Goal: Task Accomplishment & Management: Manage account settings

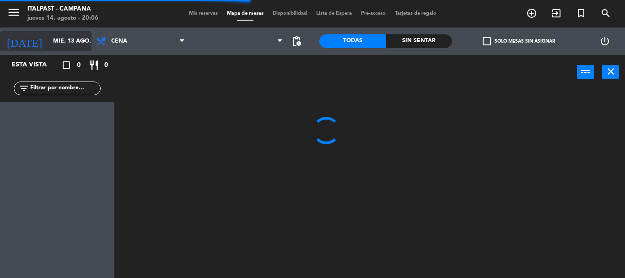
click at [59, 45] on input "mié. 13 ago." at bounding box center [87, 41] width 77 height 16
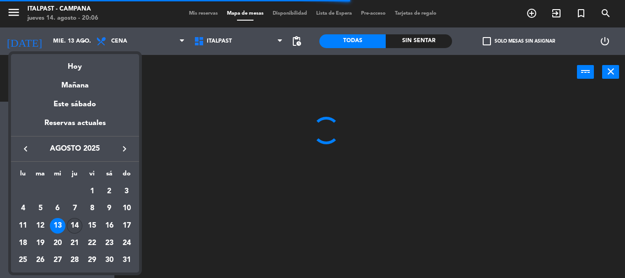
click at [69, 227] on div "14" at bounding box center [75, 226] width 16 height 16
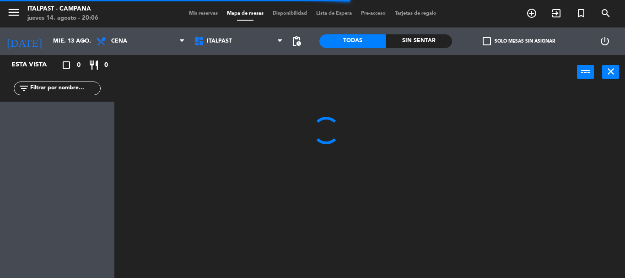
type input "jue. 14 ago."
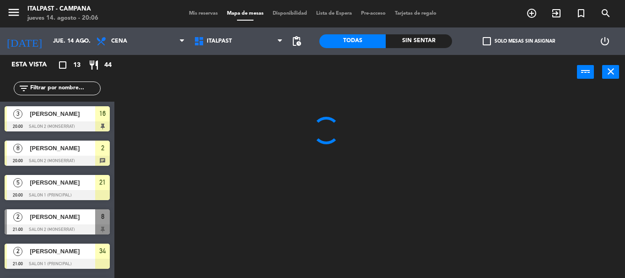
click at [49, 90] on input "text" at bounding box center [64, 88] width 71 height 10
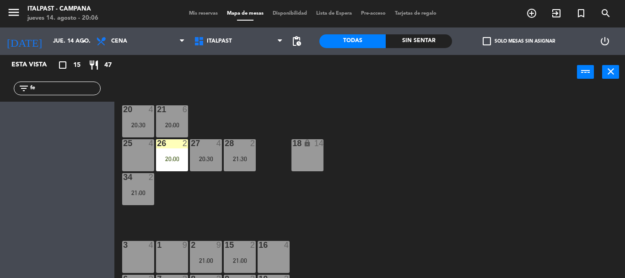
type input "f"
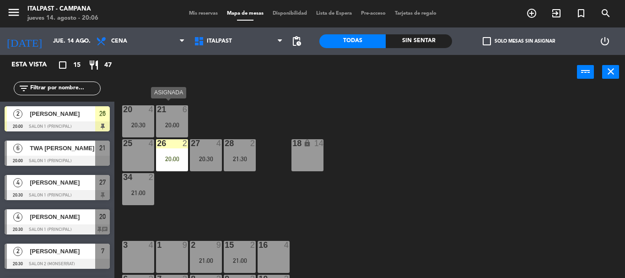
click at [170, 115] on div "21 6 20:00" at bounding box center [172, 121] width 32 height 32
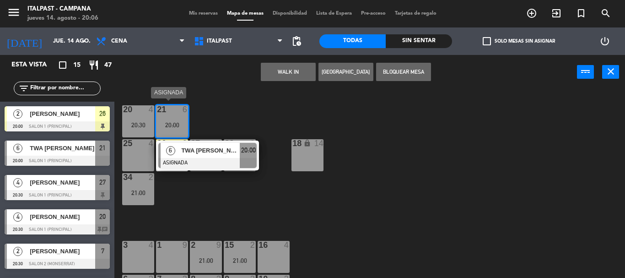
click at [212, 151] on span "TWA [PERSON_NAME]" at bounding box center [210, 151] width 59 height 10
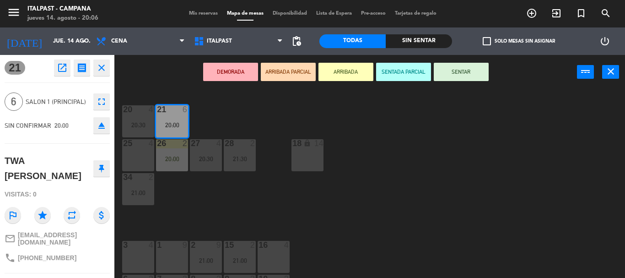
click at [340, 73] on button "ARRIBADA" at bounding box center [346, 72] width 55 height 18
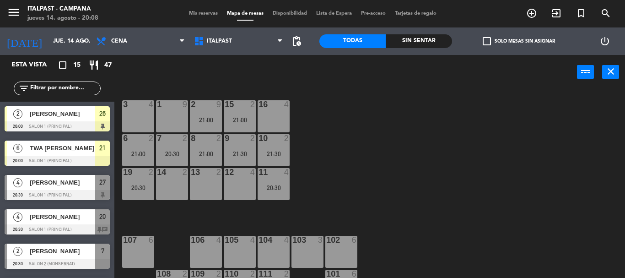
drag, startPoint x: 485, startPoint y: 97, endPoint x: 490, endPoint y: 144, distance: 47.4
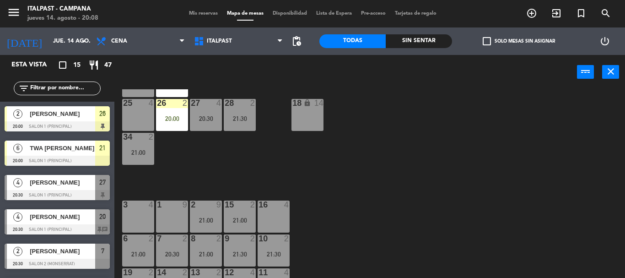
drag, startPoint x: 397, startPoint y: 131, endPoint x: 394, endPoint y: 99, distance: 32.2
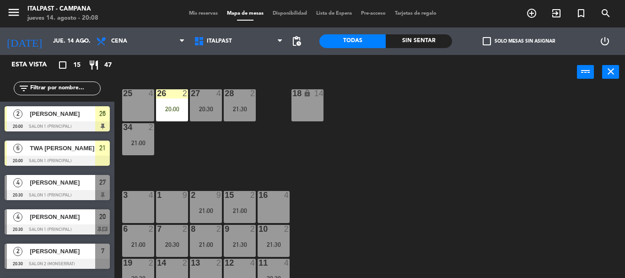
drag, startPoint x: 418, startPoint y: 146, endPoint x: 418, endPoint y: 163, distance: 17.4
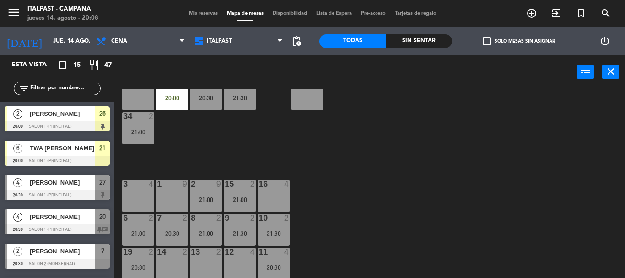
click at [190, 190] on div "20 4 20:30 21 6 20:00 25 4 26 2 20:00 27 4 20:30 28 2 21:30 18 lock 14 34 2 21:…" at bounding box center [373, 183] width 504 height 189
click at [202, 194] on div "2 9 21:00" at bounding box center [206, 196] width 32 height 32
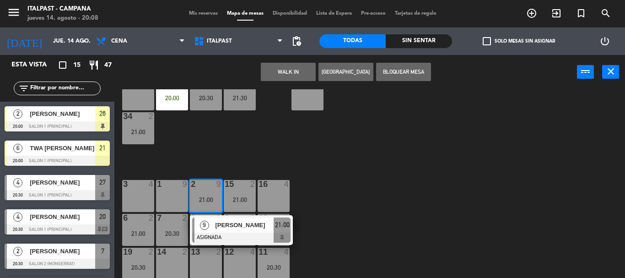
click at [214, 189] on div "2 9" at bounding box center [206, 184] width 32 height 9
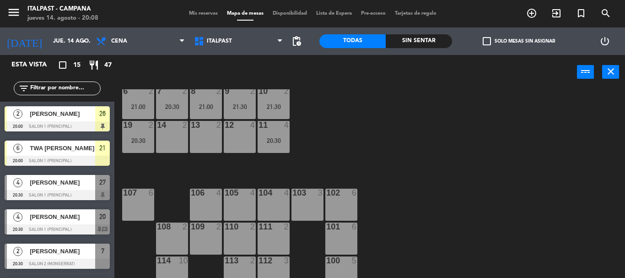
drag, startPoint x: 463, startPoint y: 169, endPoint x: 459, endPoint y: 137, distance: 32.3
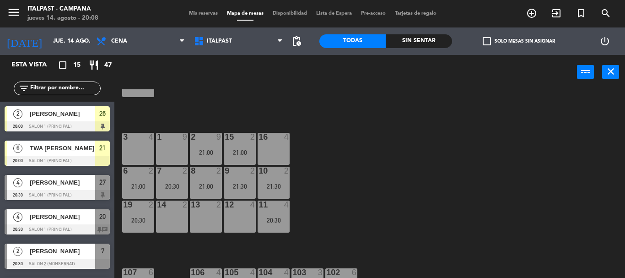
drag, startPoint x: 459, startPoint y: 137, endPoint x: 460, endPoint y: 117, distance: 20.2
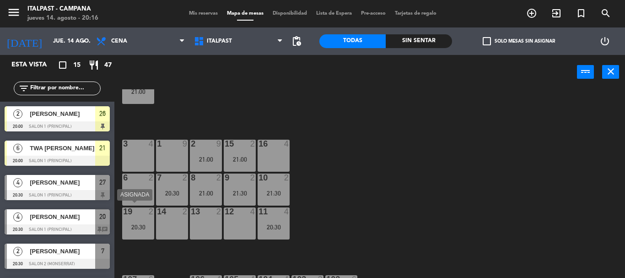
click at [143, 212] on div at bounding box center [137, 211] width 15 height 8
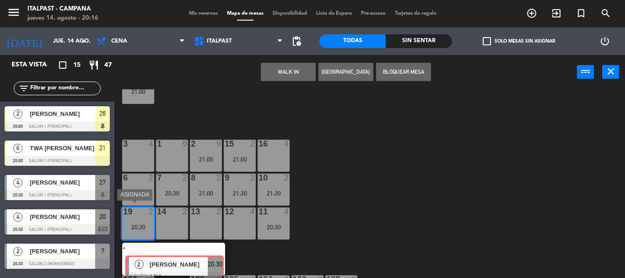
click at [173, 255] on div "2 [PERSON_NAME] ASIGNADA 20:30" at bounding box center [173, 259] width 117 height 33
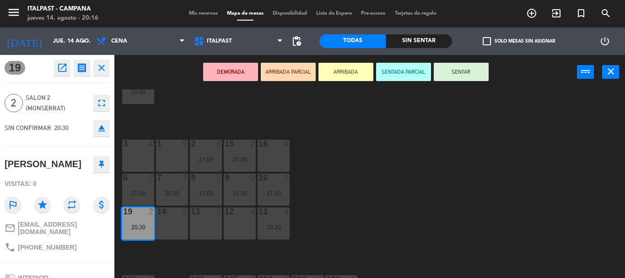
drag, startPoint x: 339, startPoint y: 65, endPoint x: 342, endPoint y: 71, distance: 6.8
click at [339, 67] on button "ARRIBADA" at bounding box center [346, 72] width 55 height 18
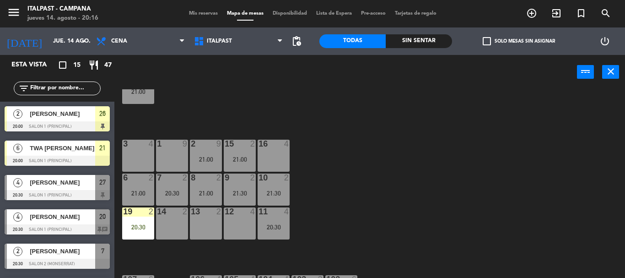
scroll to position [5, 0]
click at [58, 83] on input "text" at bounding box center [64, 88] width 71 height 10
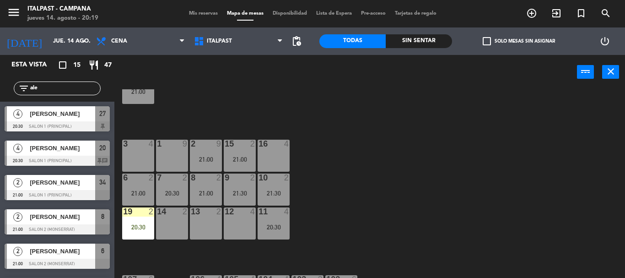
scroll to position [0, 0]
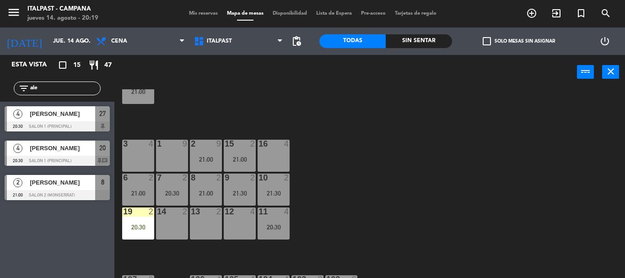
type input "ale"
click at [59, 272] on div "Esta vista crop_square 15 restaurant 47 filter_list ale 4 [PERSON_NAME] 20:30 S…" at bounding box center [57, 166] width 114 height 223
click at [82, 121] on div "[PERSON_NAME]" at bounding box center [62, 113] width 66 height 15
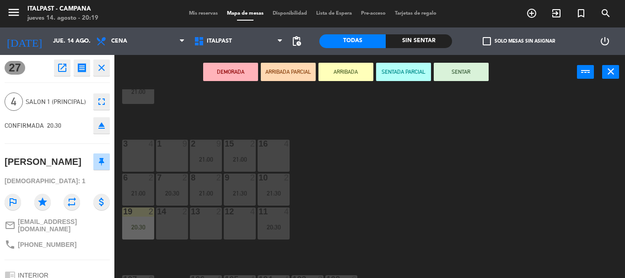
click at [352, 77] on button "ARRIBADA" at bounding box center [346, 72] width 55 height 18
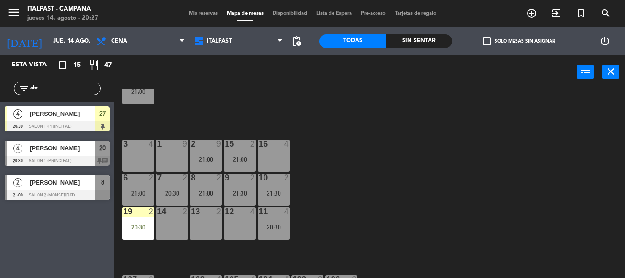
drag, startPoint x: 48, startPoint y: 93, endPoint x: 49, endPoint y: 100, distance: 6.7
click at [28, 89] on div "filter_list ale" at bounding box center [57, 88] width 87 height 14
drag, startPoint x: 174, startPoint y: 107, endPoint x: 197, endPoint y: 76, distance: 38.5
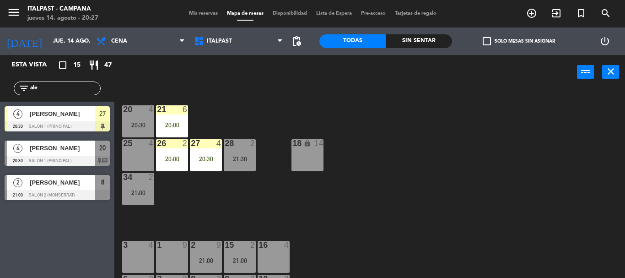
scroll to position [2, 0]
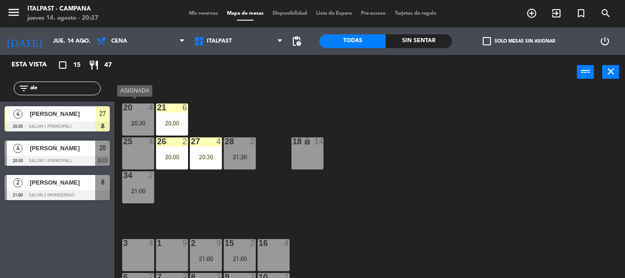
click at [141, 117] on div "20 4 20:30" at bounding box center [138, 119] width 32 height 32
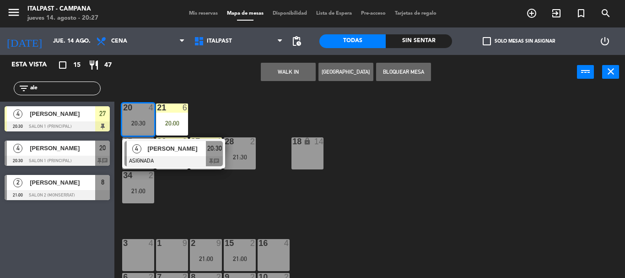
click at [168, 154] on div "[PERSON_NAME]" at bounding box center [175, 148] width 59 height 15
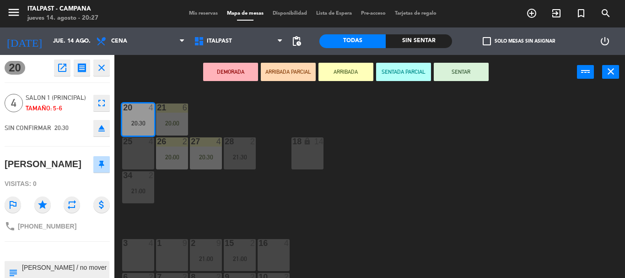
click at [335, 74] on button "ARRIBADA" at bounding box center [346, 72] width 55 height 18
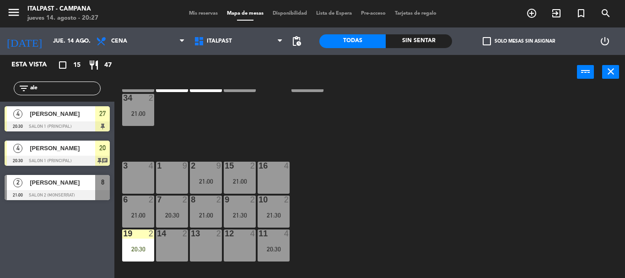
scroll to position [0, 0]
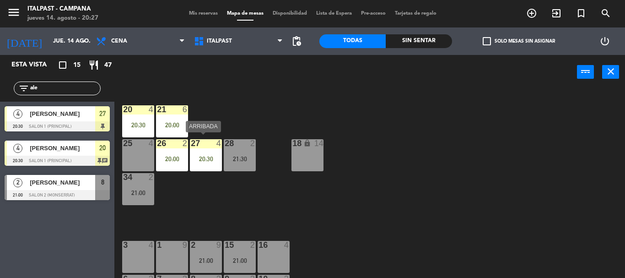
click at [203, 153] on div "27 4 20:30" at bounding box center [206, 155] width 32 height 32
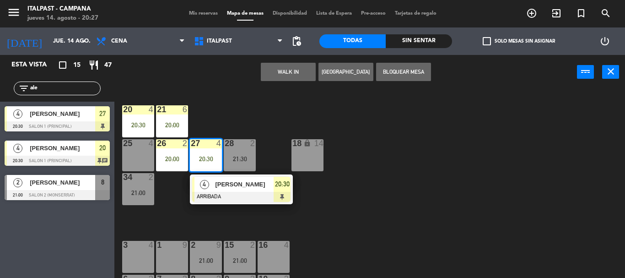
click at [143, 160] on div "25 4" at bounding box center [138, 155] width 32 height 32
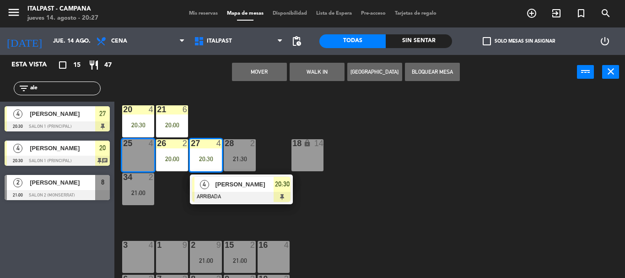
click at [254, 76] on button "Mover" at bounding box center [259, 72] width 55 height 18
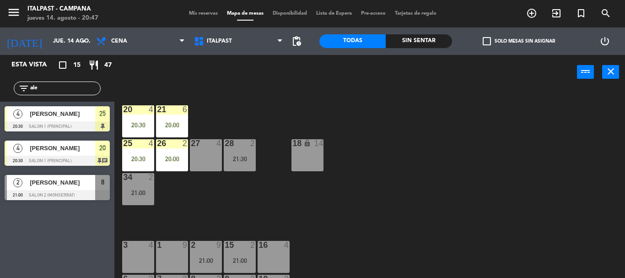
drag, startPoint x: 531, startPoint y: 101, endPoint x: 545, endPoint y: 104, distance: 14.1
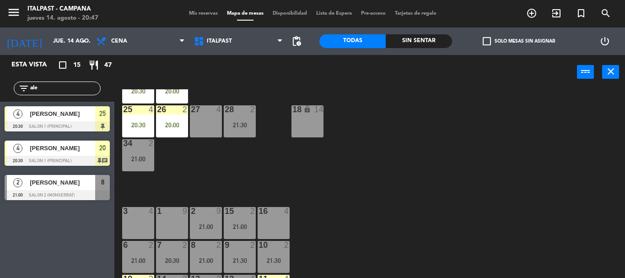
scroll to position [78, 0]
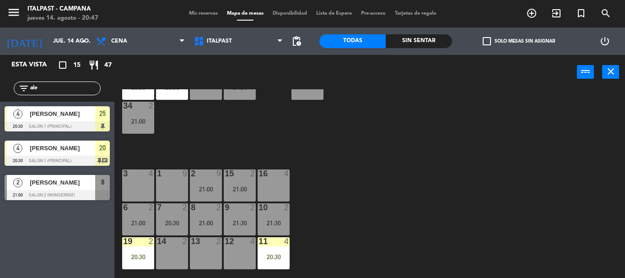
drag, startPoint x: 421, startPoint y: 110, endPoint x: 424, endPoint y: 146, distance: 36.3
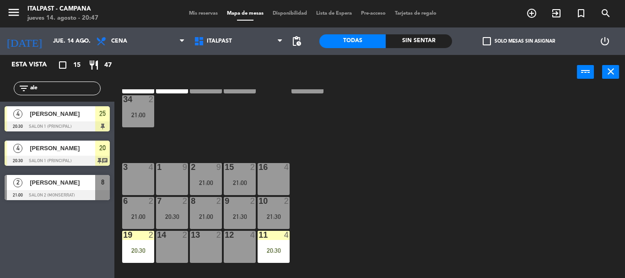
click at [272, 183] on div "16 4" at bounding box center [274, 179] width 32 height 32
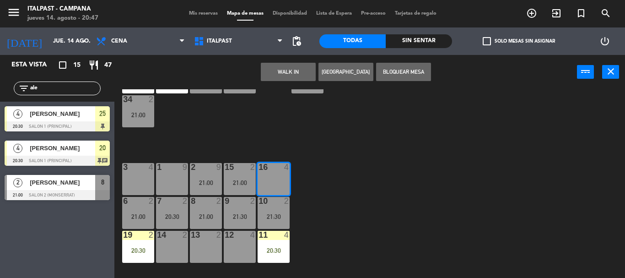
click at [429, 106] on div "20 4 20:30 21 6 20:00 25 4 20:30 26 2 20:00 27 4 28 2 21:30 18 lock 14 34 2 21:…" at bounding box center [373, 183] width 504 height 189
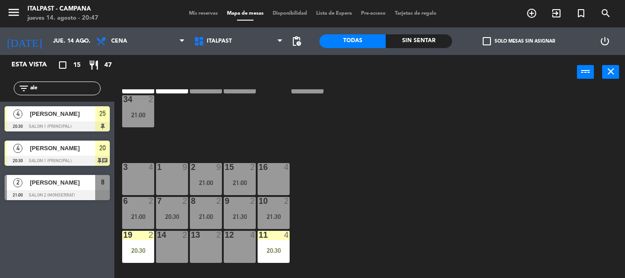
click at [58, 93] on input "ale" at bounding box center [64, 88] width 71 height 10
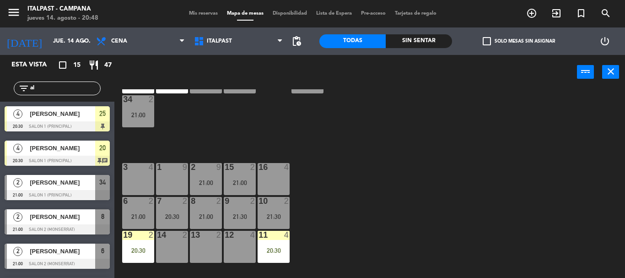
type input "a"
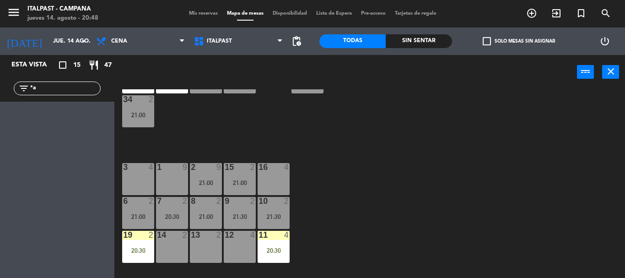
type input "*"
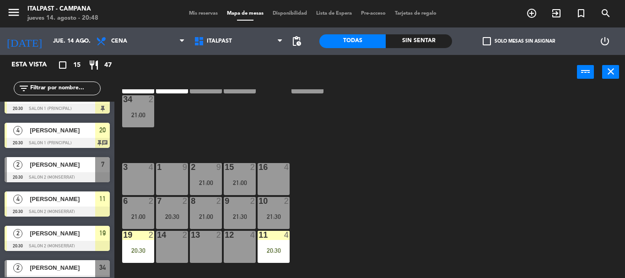
drag, startPoint x: 77, startPoint y: 139, endPoint x: 79, endPoint y: 154, distance: 15.7
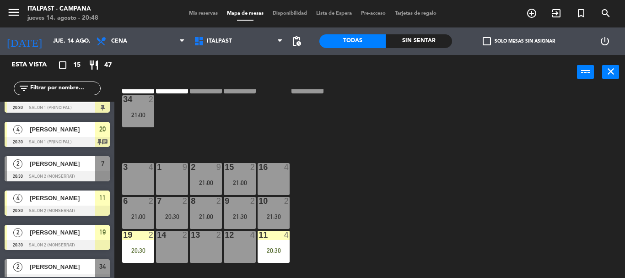
click at [54, 203] on span "[PERSON_NAME]" at bounding box center [62, 198] width 65 height 10
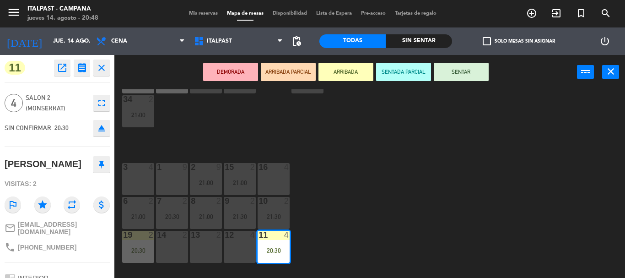
click at [341, 79] on button "ARRIBADA" at bounding box center [346, 72] width 55 height 18
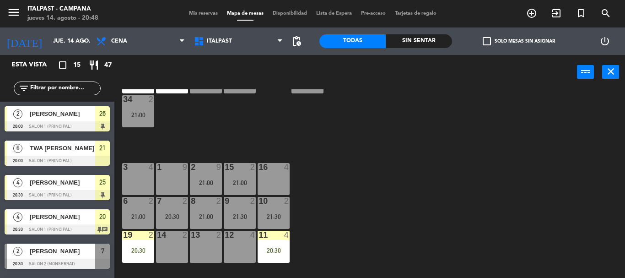
click at [284, 167] on div "16 4" at bounding box center [274, 167] width 32 height 9
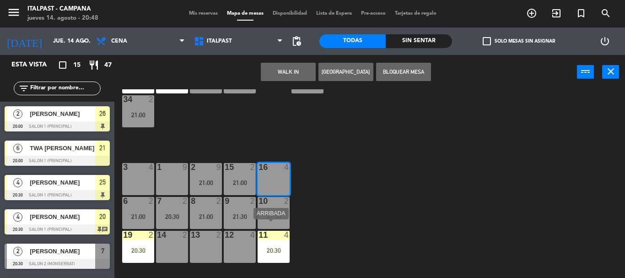
click at [275, 238] on div "11 4 20:30" at bounding box center [274, 247] width 32 height 32
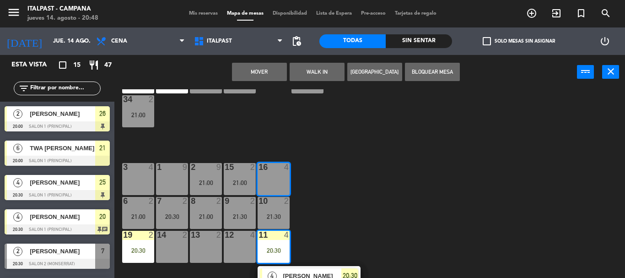
click at [262, 65] on button "Mover" at bounding box center [259, 72] width 55 height 18
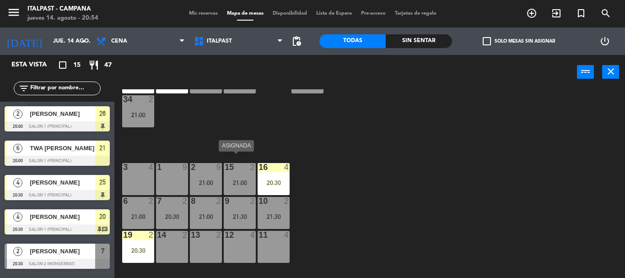
click at [229, 179] on div "21:00" at bounding box center [240, 182] width 32 height 6
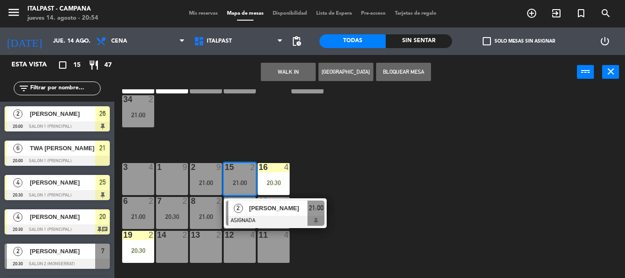
click at [229, 179] on div "21:00" at bounding box center [240, 182] width 32 height 6
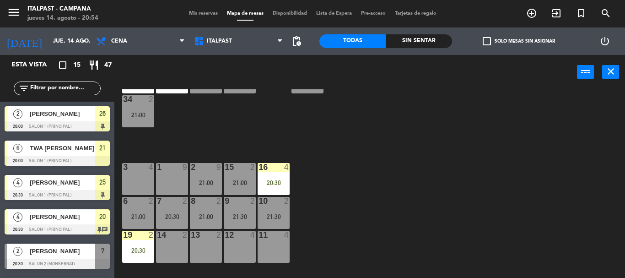
click at [229, 179] on div "21:00" at bounding box center [240, 182] width 32 height 6
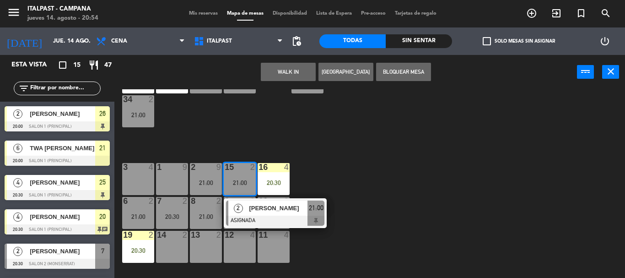
click at [296, 203] on span "[PERSON_NAME]" at bounding box center [278, 208] width 59 height 10
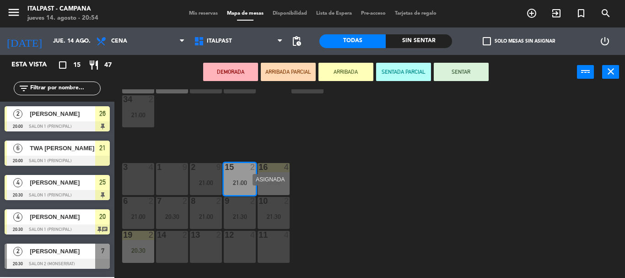
scroll to position [0, 0]
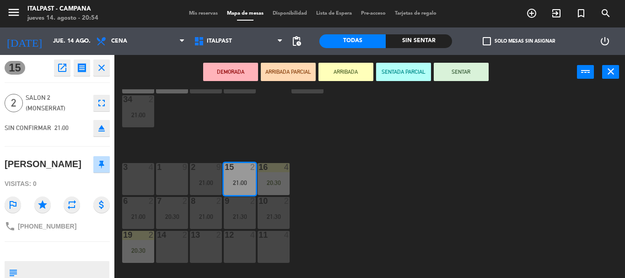
click at [328, 70] on button "ARRIBADA" at bounding box center [346, 72] width 55 height 18
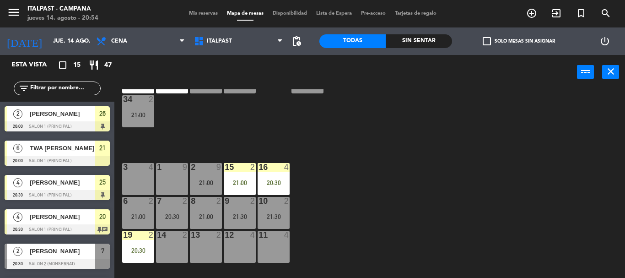
scroll to position [43, 0]
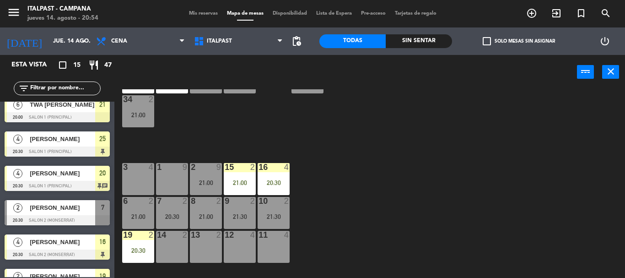
click at [62, 85] on input "text" at bounding box center [64, 88] width 71 height 10
drag, startPoint x: 366, startPoint y: 164, endPoint x: 333, endPoint y: 189, distance: 40.8
click at [365, 163] on div "20 4 20:30 21 6 20:00 25 4 20:30 26 2 20:00 27 4 28 2 21:30 18 lock 14 34 2 21:…" at bounding box center [373, 183] width 504 height 189
click at [287, 213] on div "21:30" at bounding box center [274, 216] width 32 height 6
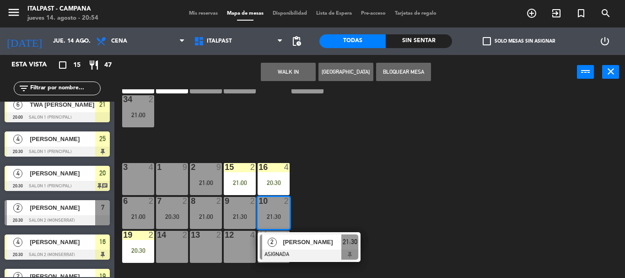
click at [282, 213] on div "21:30" at bounding box center [274, 216] width 32 height 6
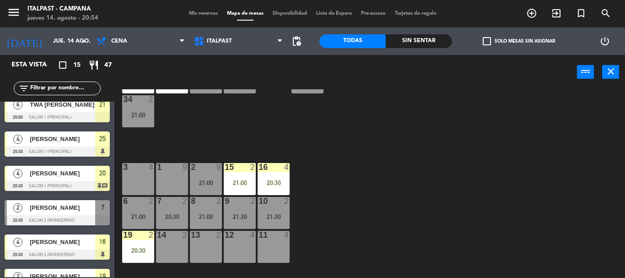
click at [233, 197] on div at bounding box center [239, 201] width 15 height 8
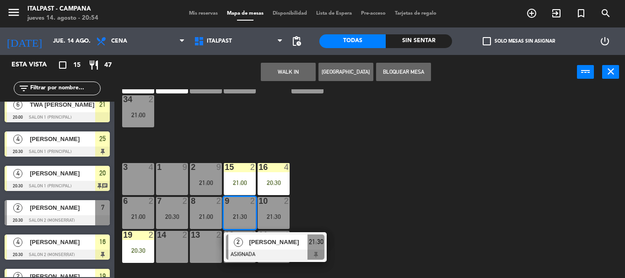
click at [233, 197] on div at bounding box center [239, 201] width 15 height 8
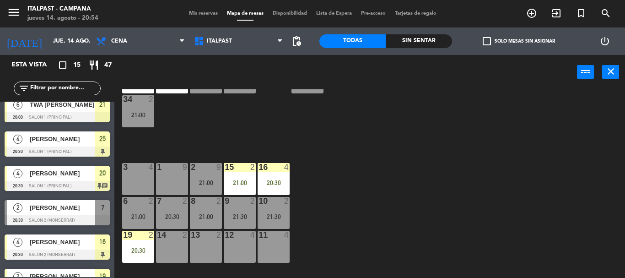
click at [208, 197] on div at bounding box center [205, 201] width 15 height 8
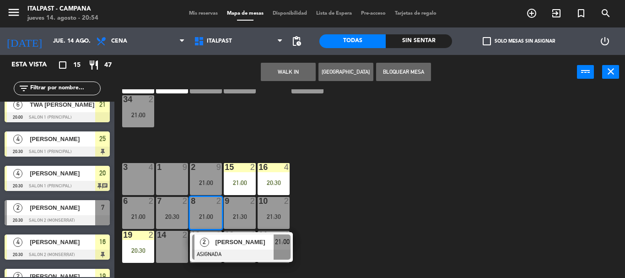
click at [203, 198] on div at bounding box center [205, 201] width 15 height 8
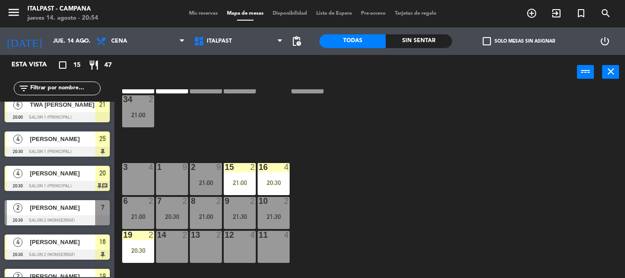
click at [179, 198] on div at bounding box center [171, 201] width 15 height 8
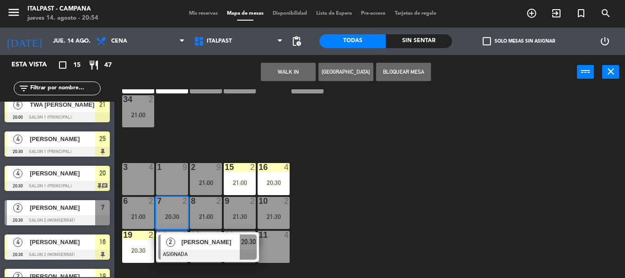
click at [179, 198] on div at bounding box center [171, 201] width 15 height 8
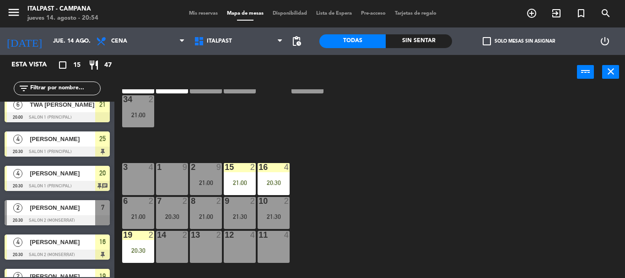
click at [127, 203] on div "6 2 21:00" at bounding box center [138, 213] width 32 height 32
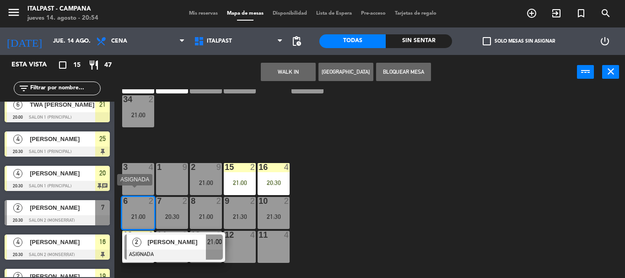
click at [128, 203] on div "6 2 21:00" at bounding box center [138, 213] width 32 height 32
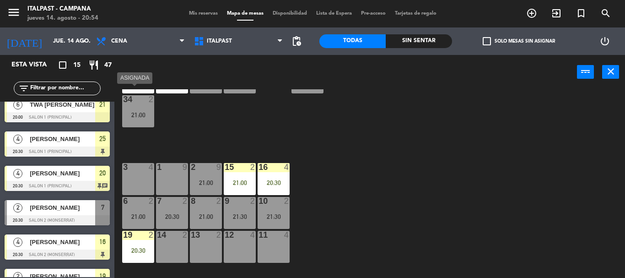
click at [135, 117] on div "34 2 21:00" at bounding box center [138, 111] width 32 height 32
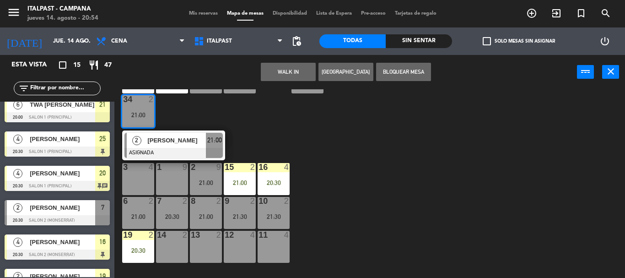
click at [135, 117] on div "34 2 21:00" at bounding box center [138, 111] width 32 height 32
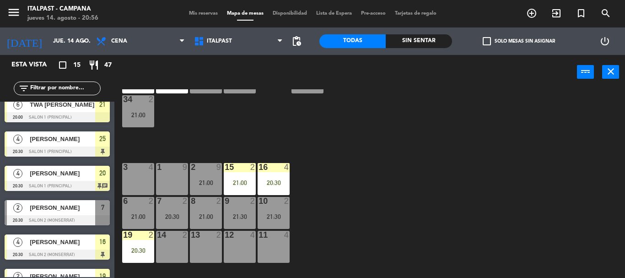
click at [130, 174] on div "3 4" at bounding box center [138, 179] width 32 height 32
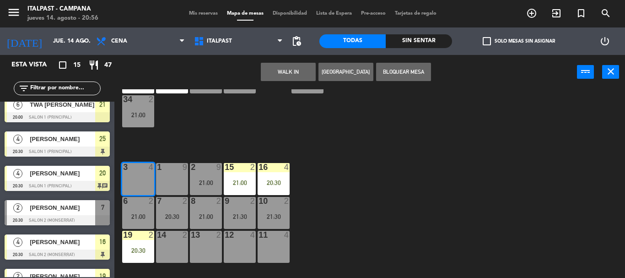
click at [130, 174] on div "3 4" at bounding box center [138, 179] width 32 height 32
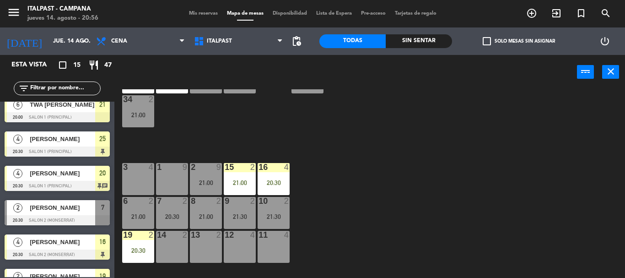
click at [133, 178] on div "3 4" at bounding box center [138, 179] width 32 height 32
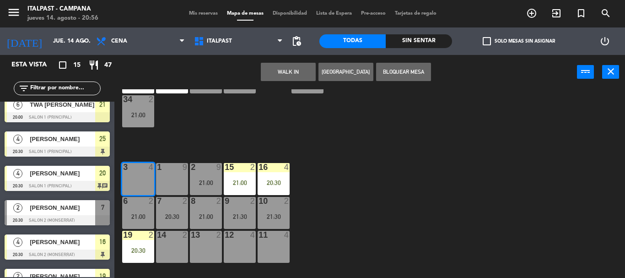
click at [407, 63] on button "Bloquear Mesa" at bounding box center [403, 72] width 55 height 18
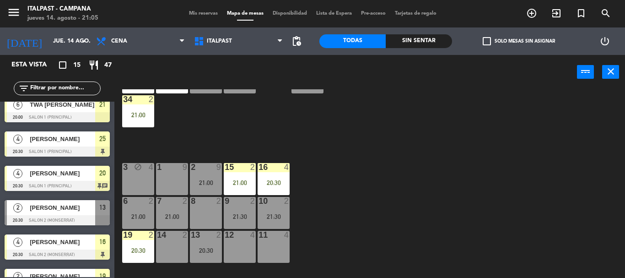
click at [52, 88] on input "text" at bounding box center [64, 88] width 71 height 10
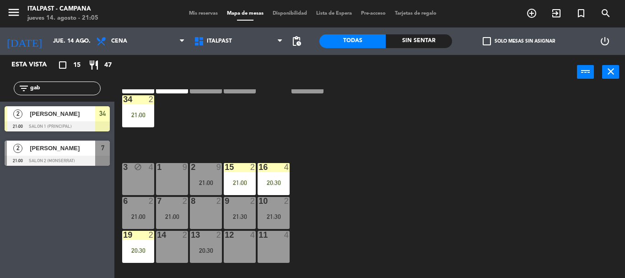
type input "gab"
click at [25, 212] on div "Esta vista crop_square 15 restaurant 47 filter_list gab 2 [PERSON_NAME] 21:00 S…" at bounding box center [57, 166] width 114 height 223
click at [75, 119] on div "2 [PERSON_NAME] 21:00 Salon 1 (Principal) 34" at bounding box center [57, 119] width 114 height 34
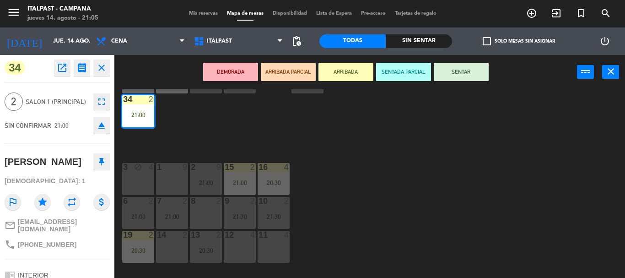
click at [382, 180] on div "20 4 20:30 21 6 20:00 25 4 20:30 26 2 20:00 27 4 28 2 21:30 18 lock 14 34 2 21:…" at bounding box center [373, 183] width 504 height 189
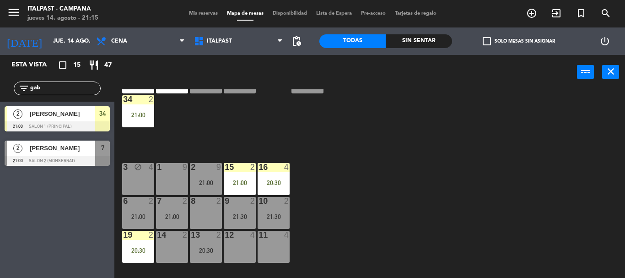
click at [79, 83] on div "filter_list gab" at bounding box center [57, 88] width 114 height 27
click at [79, 90] on input "gab" at bounding box center [64, 88] width 71 height 10
type input "g"
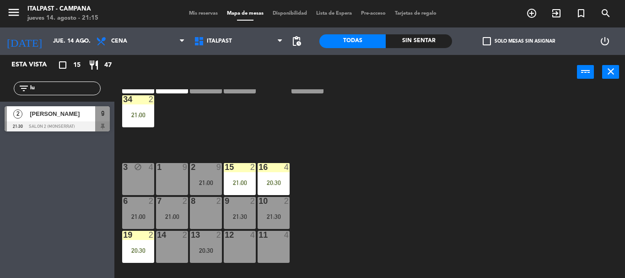
type input "lu"
click at [18, 120] on div "2 [PERSON_NAME] 21:30 Salon 2 (Monserrat) 9" at bounding box center [57, 119] width 114 height 34
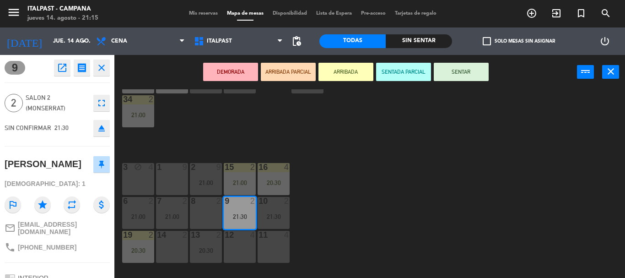
click at [353, 73] on button "ARRIBADA" at bounding box center [346, 72] width 55 height 18
